Goal: Transaction & Acquisition: Purchase product/service

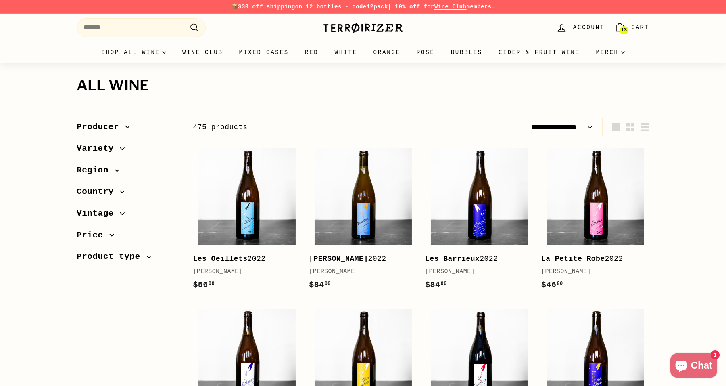
select select "**********"
click at [616, 27] on icon "Cart" at bounding box center [619, 28] width 7 height 6
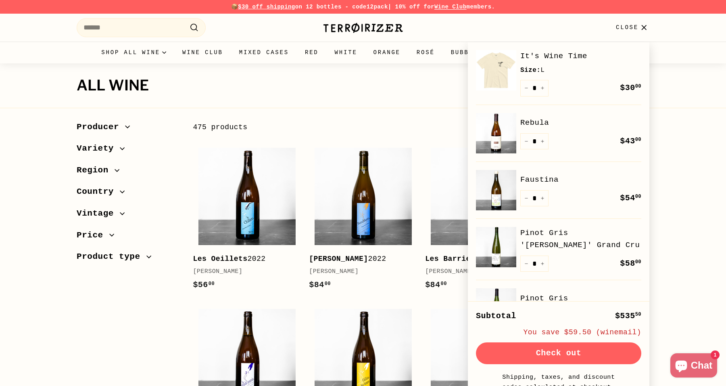
click at [616, 27] on span "Close" at bounding box center [627, 27] width 23 height 9
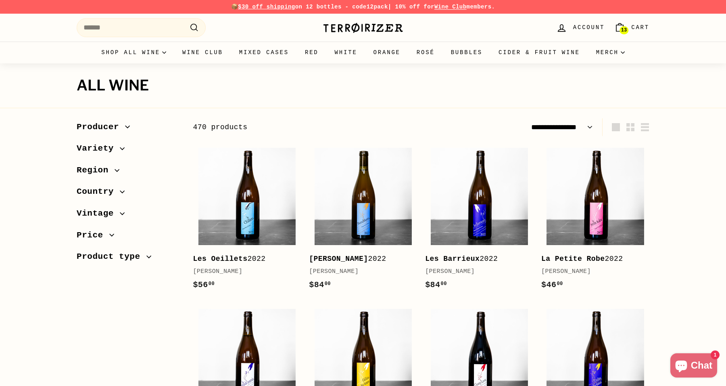
select select "**********"
click at [625, 29] on span "13" at bounding box center [624, 30] width 6 height 6
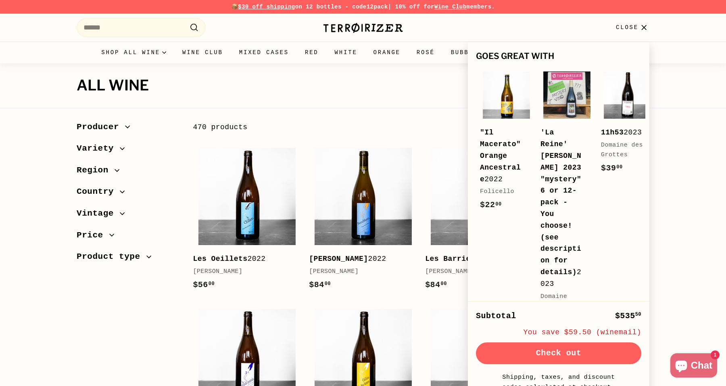
scroll to position [801, 0]
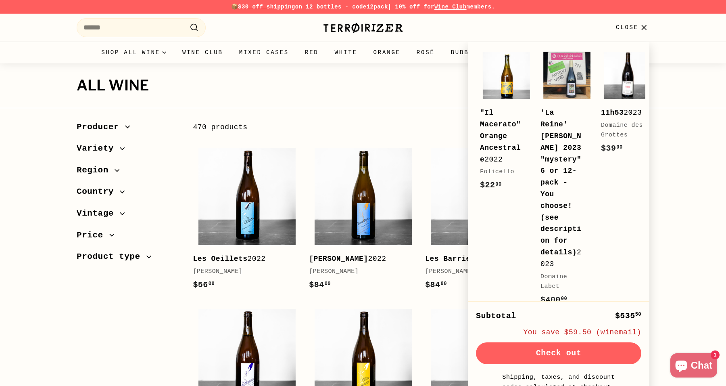
click at [269, 85] on h1 "All wine" at bounding box center [363, 85] width 573 height 16
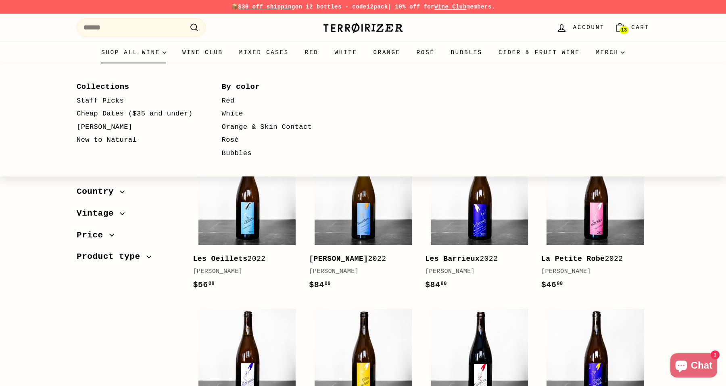
click at [157, 56] on summary "Shop all wine" at bounding box center [133, 53] width 81 height 22
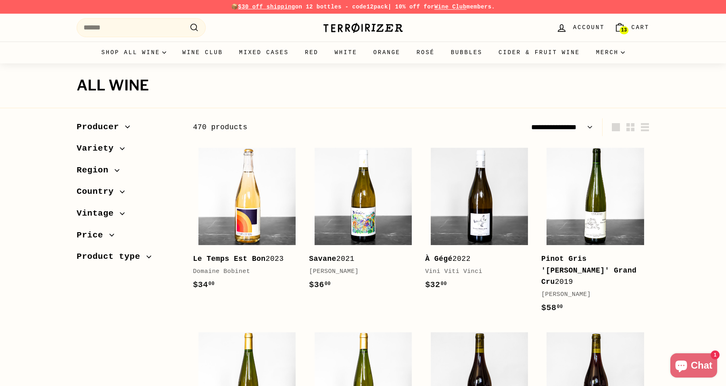
select select "**********"
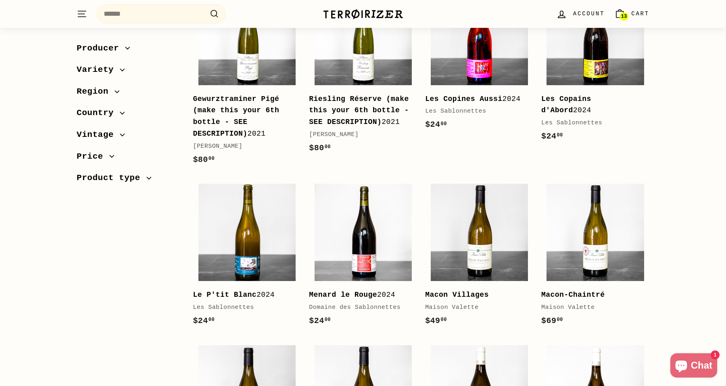
scroll to position [375, 0]
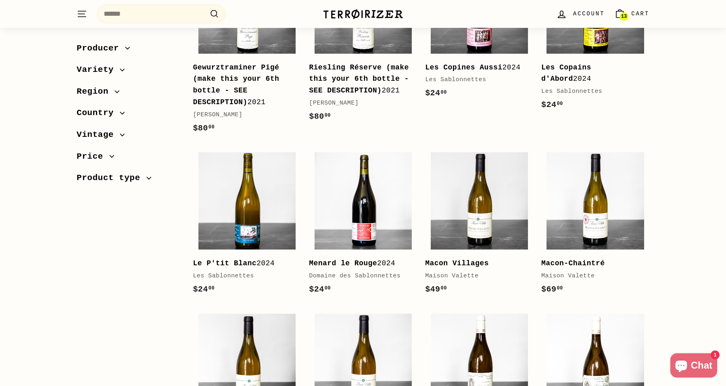
click at [627, 14] on span "13" at bounding box center [624, 16] width 6 height 5
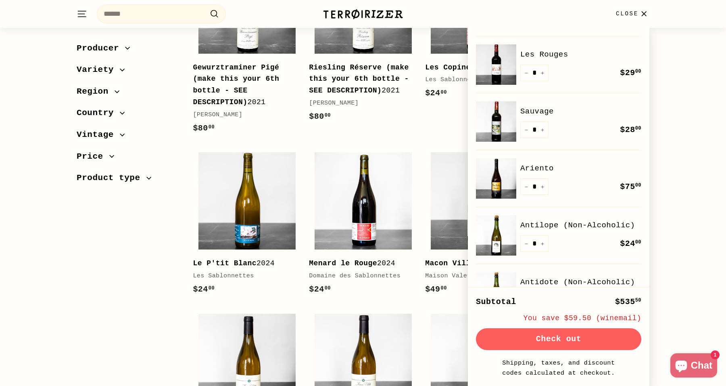
scroll to position [204, 0]
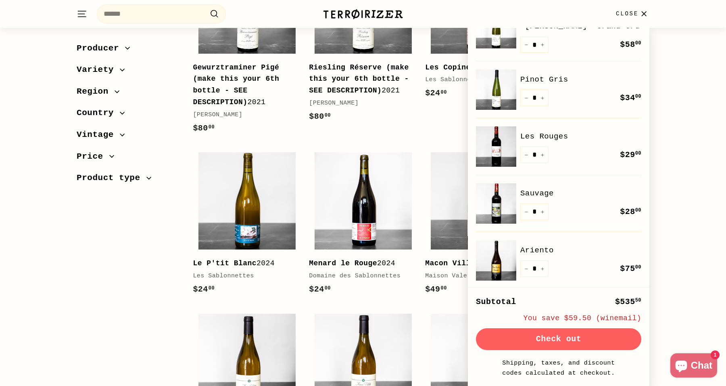
click at [545, 77] on link "Pinot Gris" at bounding box center [580, 79] width 121 height 12
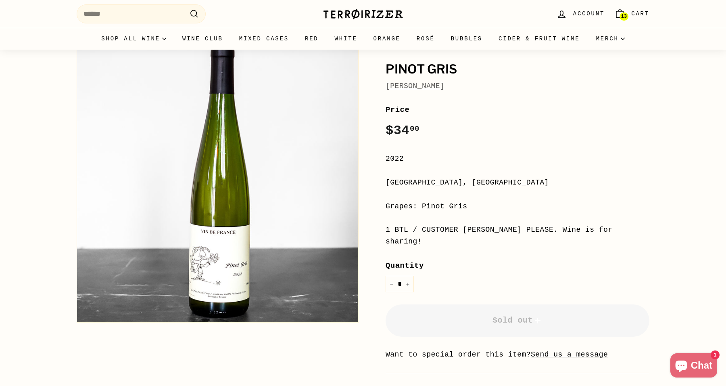
scroll to position [101, 0]
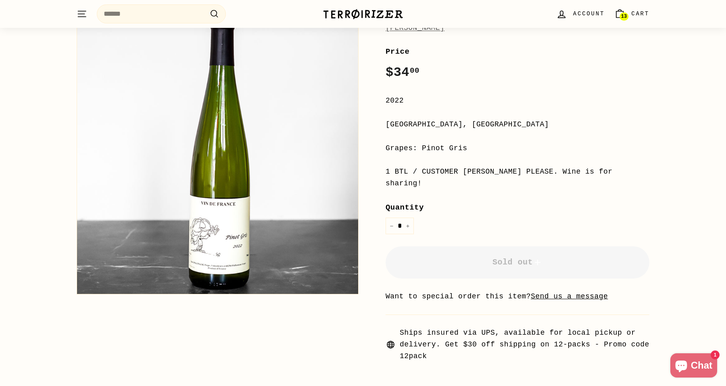
click at [630, 15] on link "13 Cart" at bounding box center [631, 14] width 45 height 24
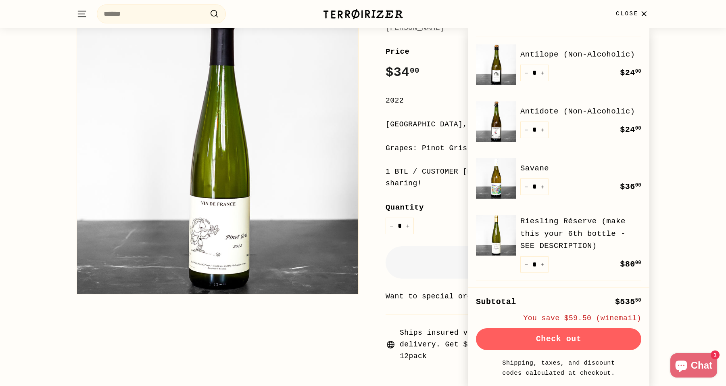
scroll to position [478, 0]
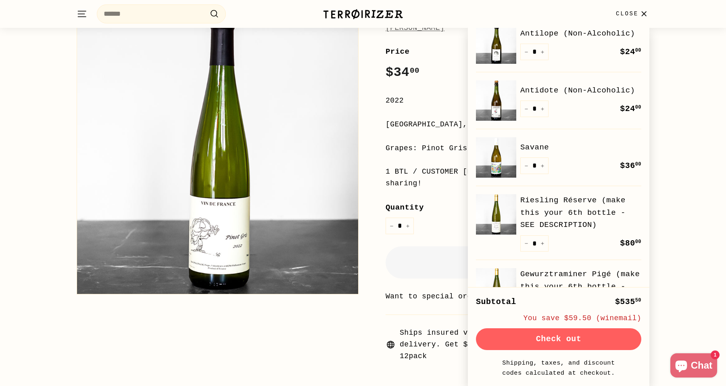
click at [533, 146] on link "Savane" at bounding box center [580, 147] width 121 height 12
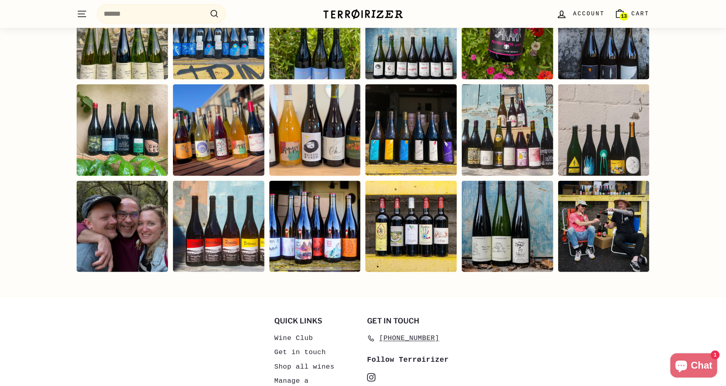
scroll to position [1404, 0]
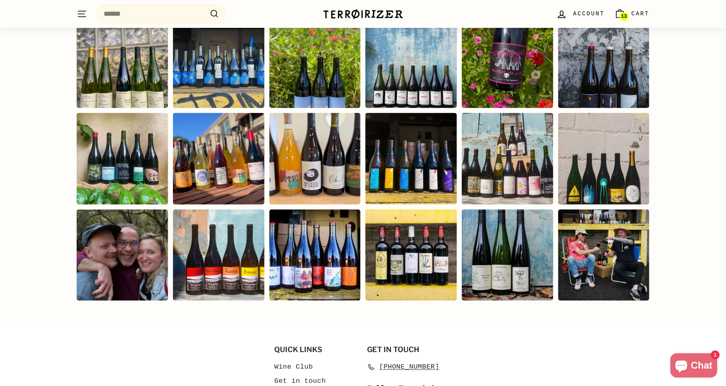
click at [125, 72] on div "Instagram post opens in a popup" at bounding box center [123, 63] width 92 height 92
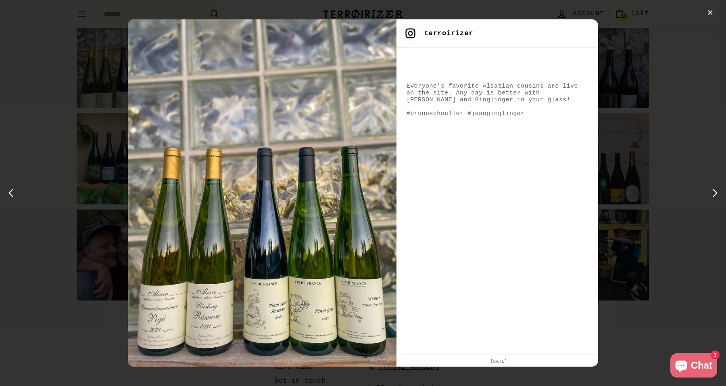
scroll to position [1408, 0]
click at [79, 194] on div "✕ terroirizer Everyone’s favorite Alsatian cousins are live on the site. Any da…" at bounding box center [363, 193] width 726 height 386
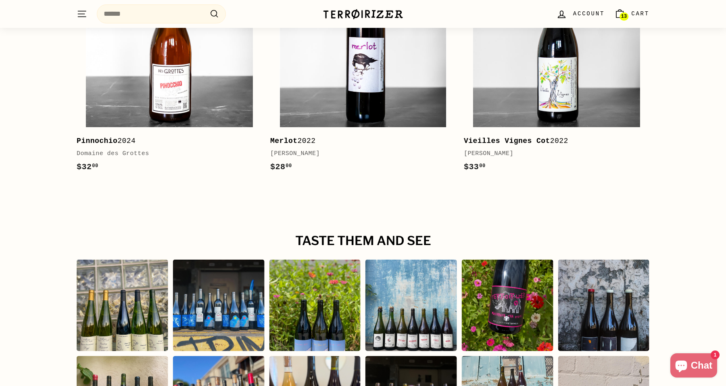
scroll to position [1135, 0]
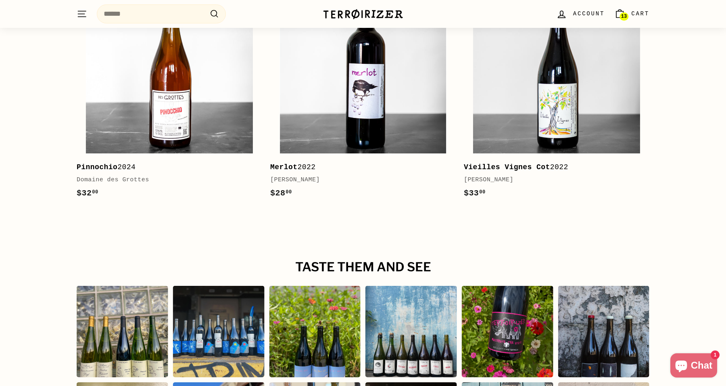
click at [390, 19] on img at bounding box center [363, 13] width 81 height 11
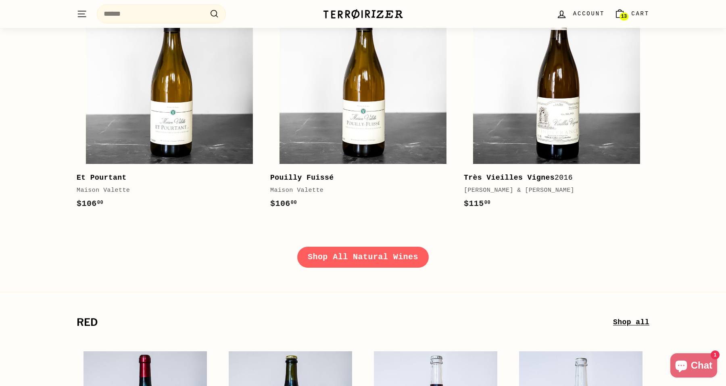
scroll to position [1152, 0]
click at [380, 253] on link "Shop All Natural Wines" at bounding box center [362, 256] width 131 height 21
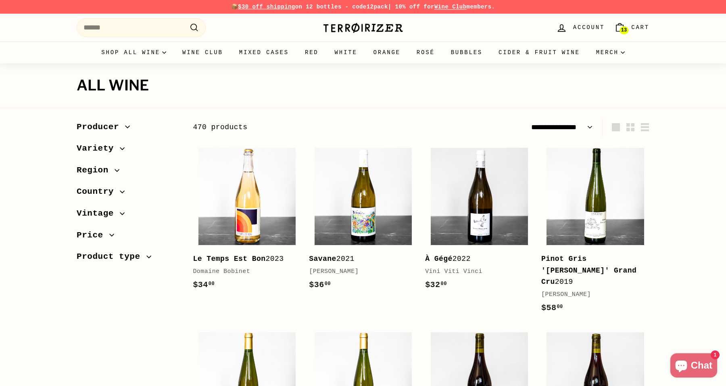
select select "**********"
